Goal: Task Accomplishment & Management: Manage account settings

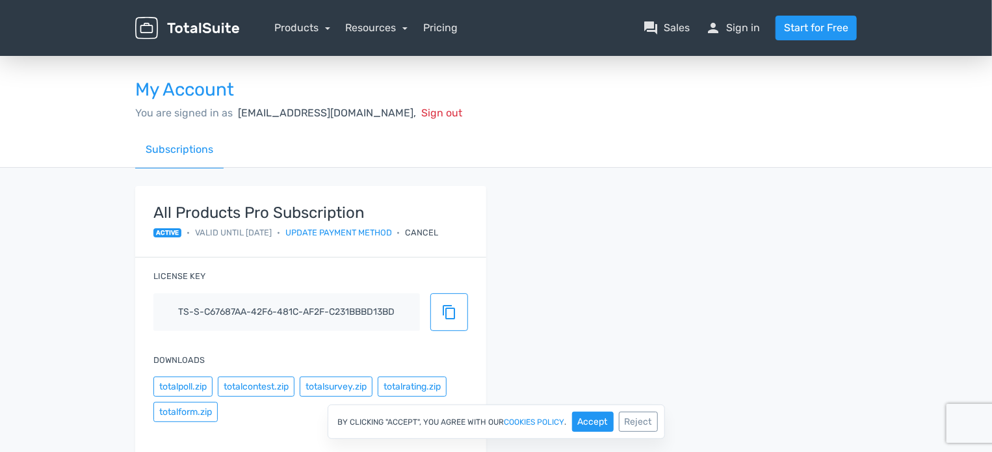
click at [439, 233] on div "Cancel" at bounding box center [421, 232] width 33 height 12
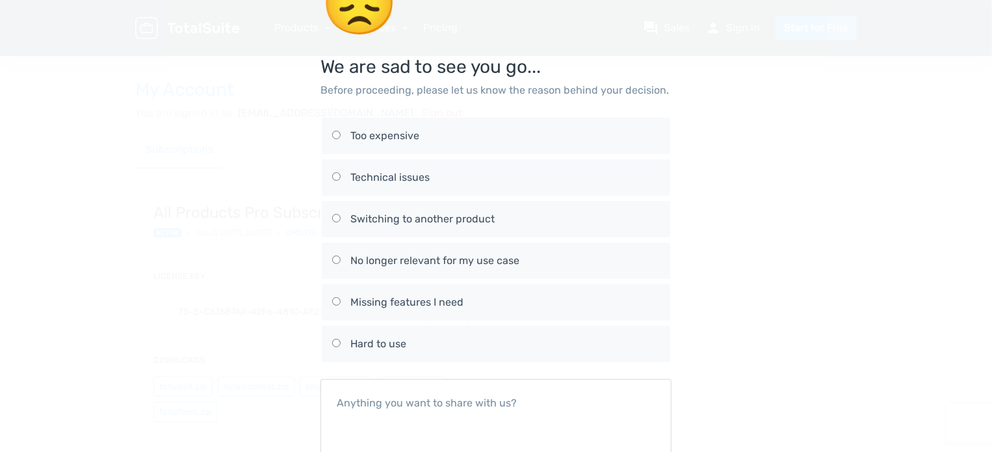
scroll to position [46, 0]
drag, startPoint x: 229, startPoint y: 192, endPoint x: 140, endPoint y: 135, distance: 105.8
click at [140, 135] on div "😞 We are sad to see you go... Before proceeding, please let us know the reason …" at bounding box center [495, 255] width 741 height 602
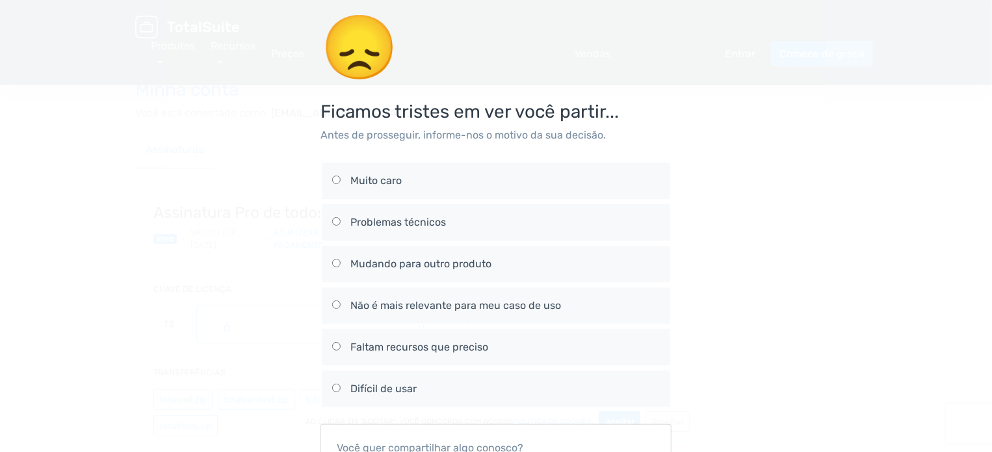
scroll to position [0, 0]
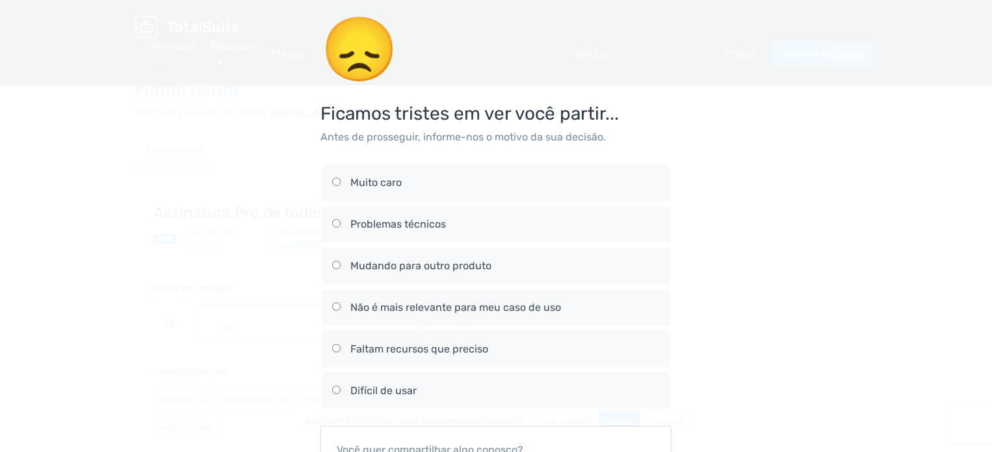
click at [334, 179] on input "Muito caro" at bounding box center [336, 181] width 8 height 8
radio input "true"
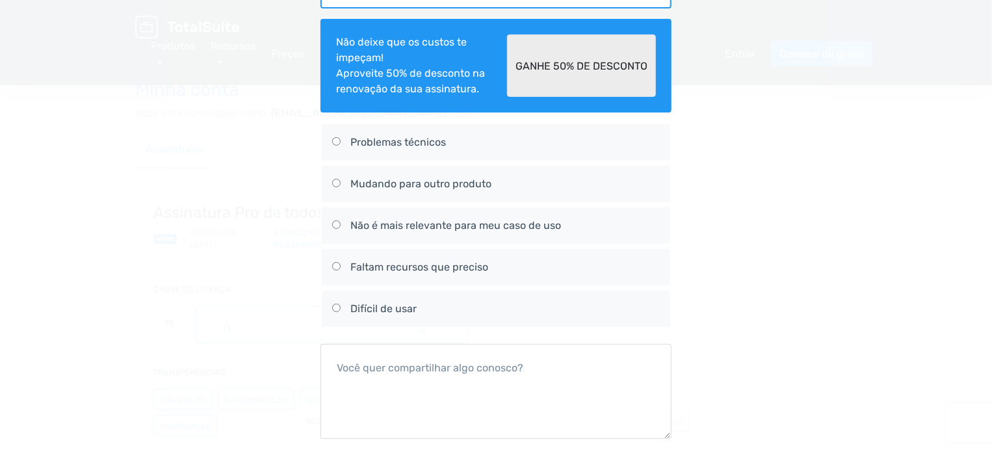
scroll to position [260, 0]
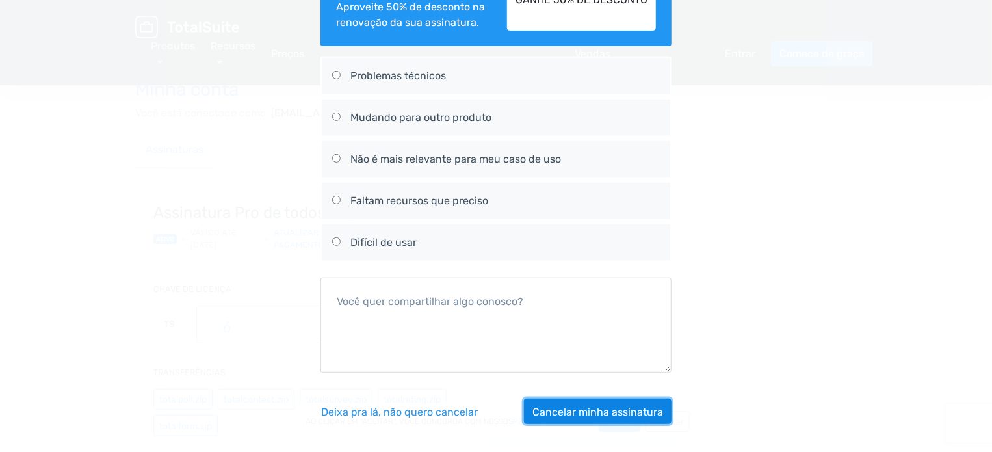
click at [561, 405] on font "Cancelar minha assinatura" at bounding box center [597, 411] width 131 height 12
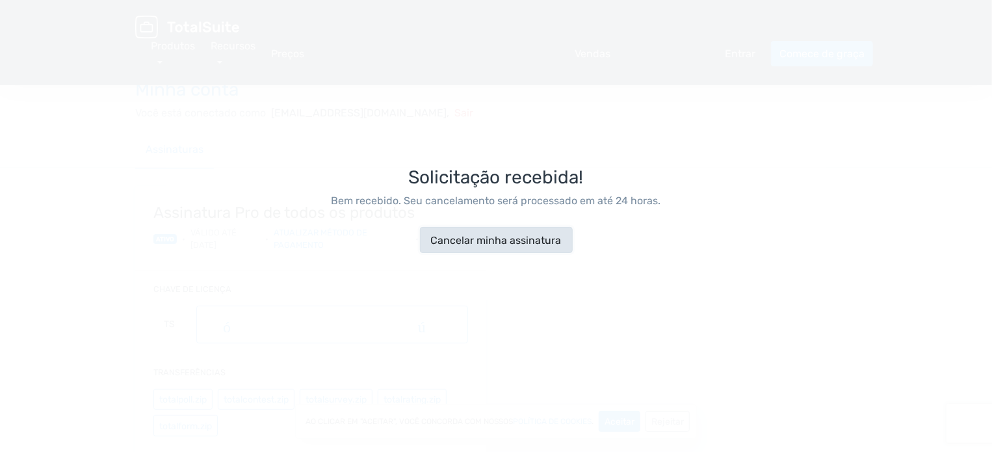
click at [509, 240] on font "Cancelar minha assinatura" at bounding box center [496, 240] width 131 height 12
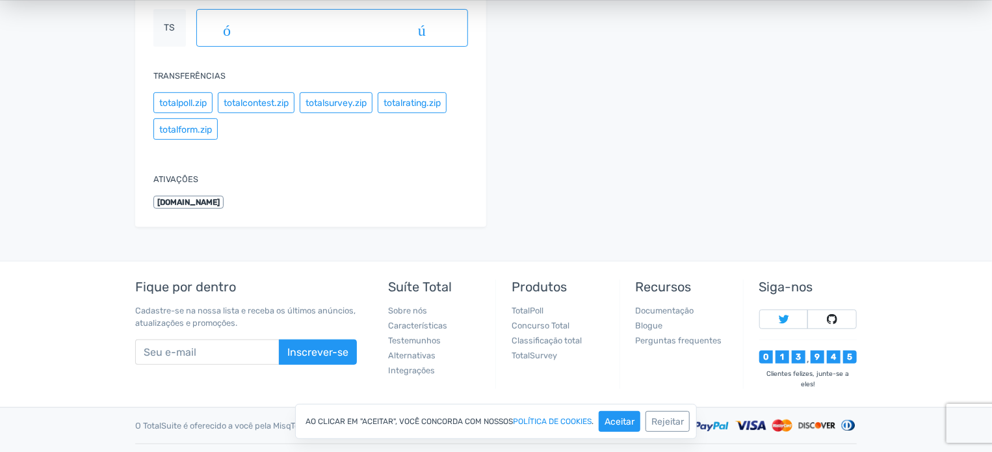
scroll to position [313, 0]
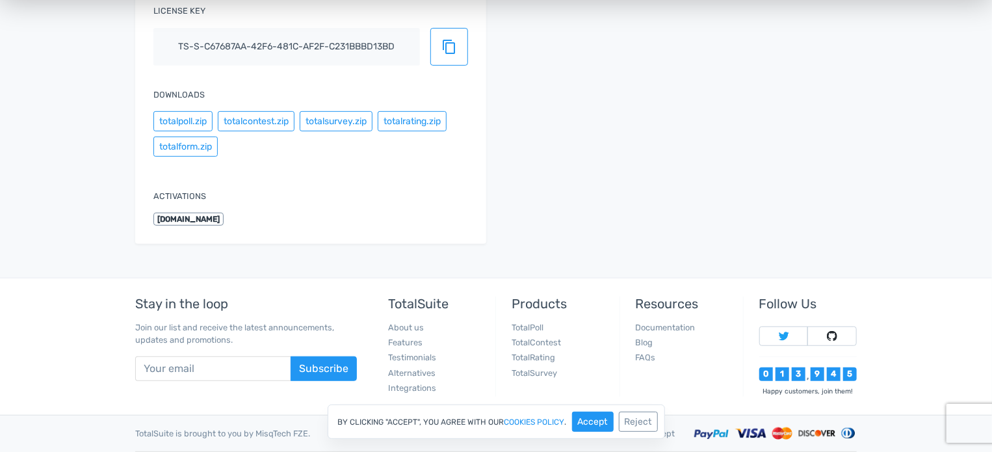
scroll to position [298, 0]
